Goal: Download file/media

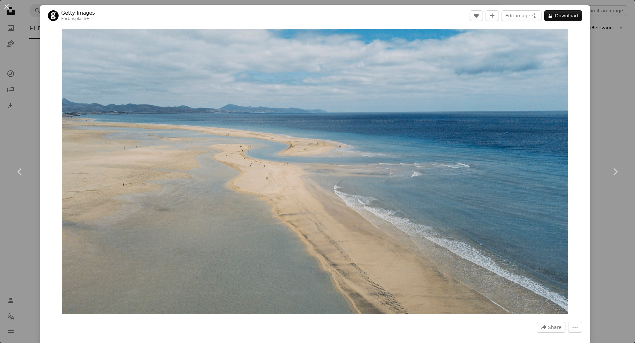
scroll to position [5163, 0]
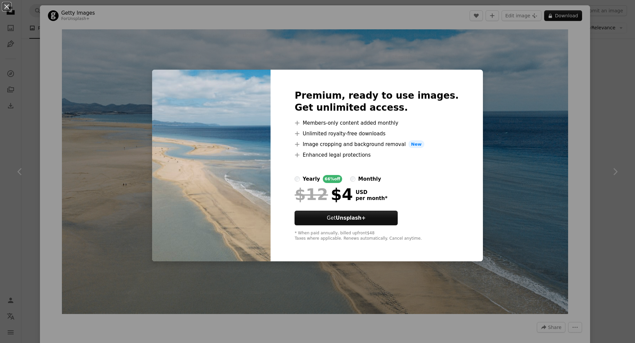
click at [480, 89] on div "An X shape Premium, ready to use images. Get unlimited access. A plus sign Memb…" at bounding box center [317, 171] width 635 height 343
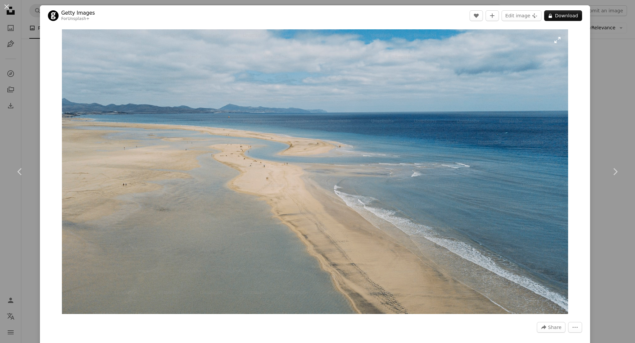
click at [477, 196] on img "Zoom in on this image" at bounding box center [315, 171] width 506 height 284
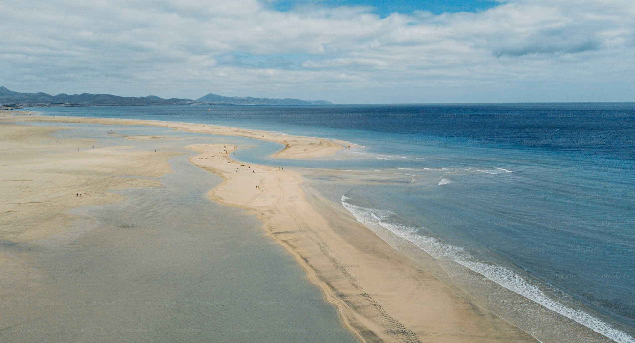
scroll to position [4, 0]
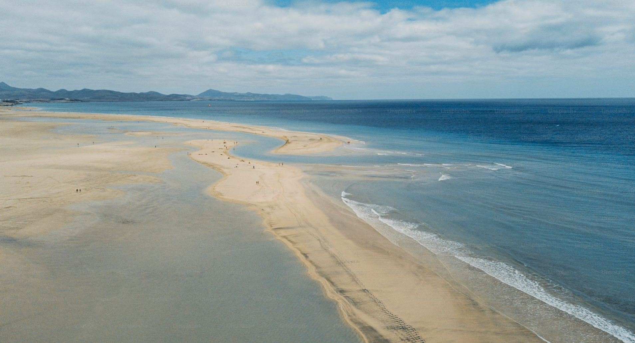
click at [477, 196] on img "Zoom out on this image" at bounding box center [318, 173] width 636 height 357
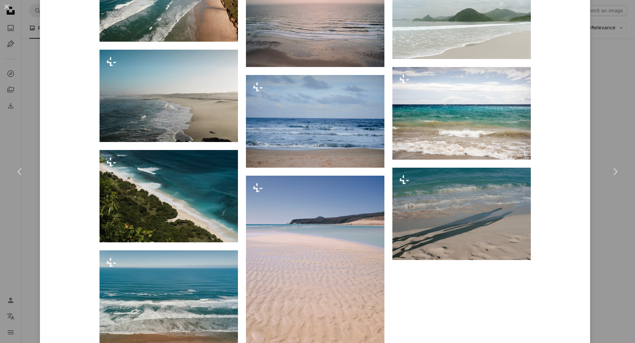
scroll to position [1404, 0]
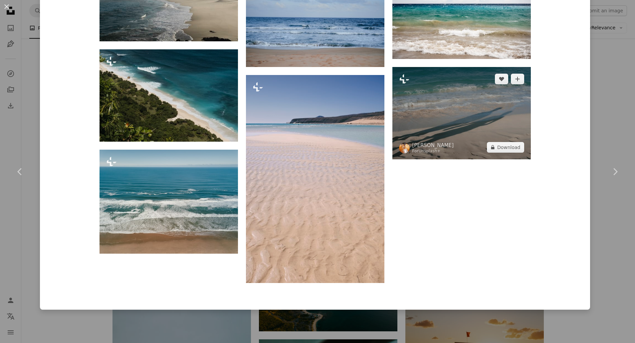
click at [441, 137] on img at bounding box center [462, 113] width 139 height 92
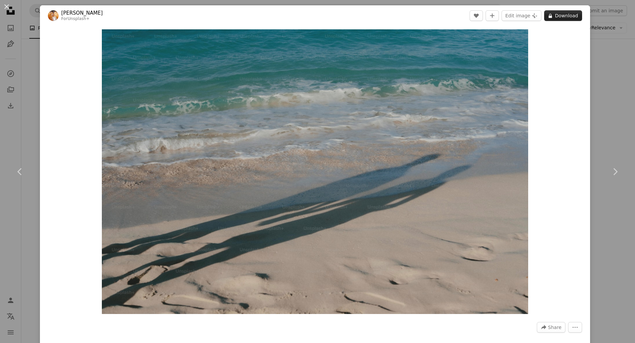
click at [565, 17] on button "A lock Download" at bounding box center [563, 15] width 38 height 11
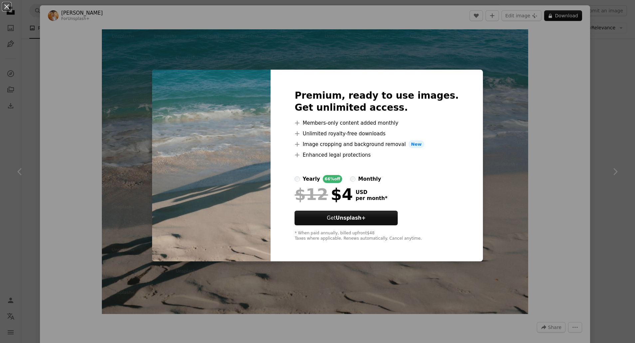
click at [498, 96] on div "An X shape Premium, ready to use images. Get unlimited access. A plus sign Memb…" at bounding box center [317, 171] width 635 height 343
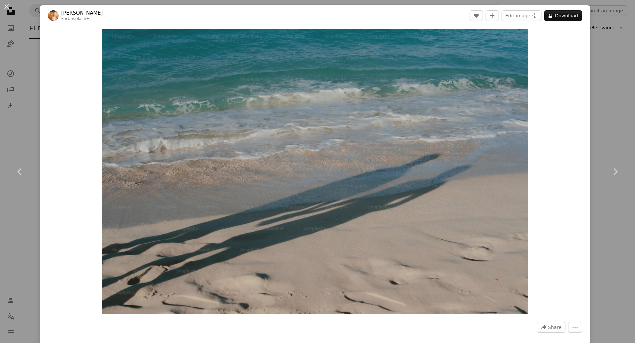
click at [498, 96] on img "Zoom in on this image" at bounding box center [315, 171] width 427 height 284
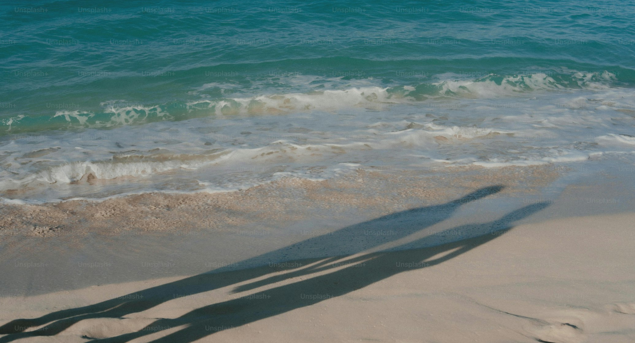
scroll to position [37, 0]
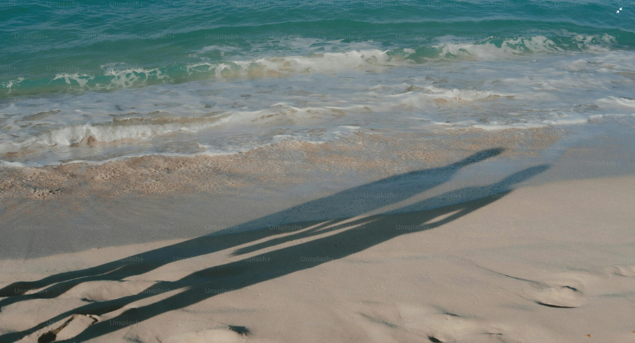
click at [434, 59] on img "Zoom out on this image" at bounding box center [318, 174] width 636 height 424
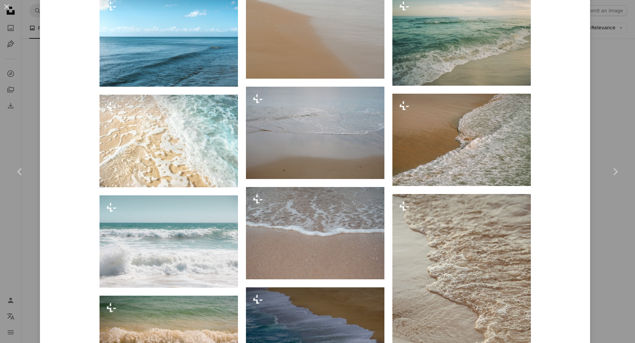
scroll to position [742, 0]
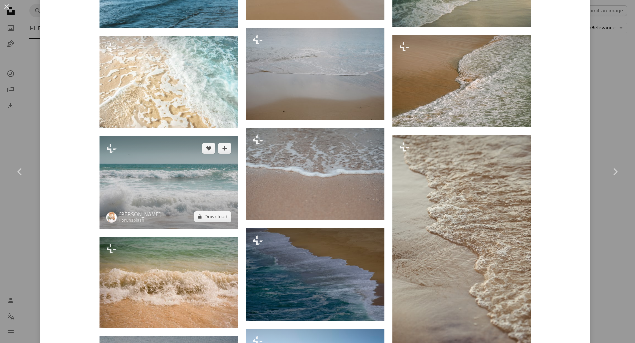
click at [211, 183] on img at bounding box center [169, 182] width 139 height 92
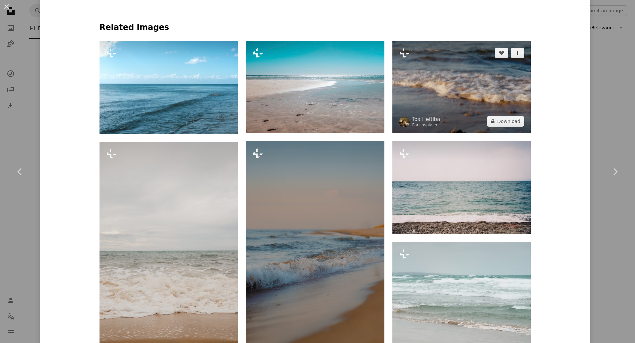
scroll to position [848, 0]
